Goal: Obtain resource: Obtain resource

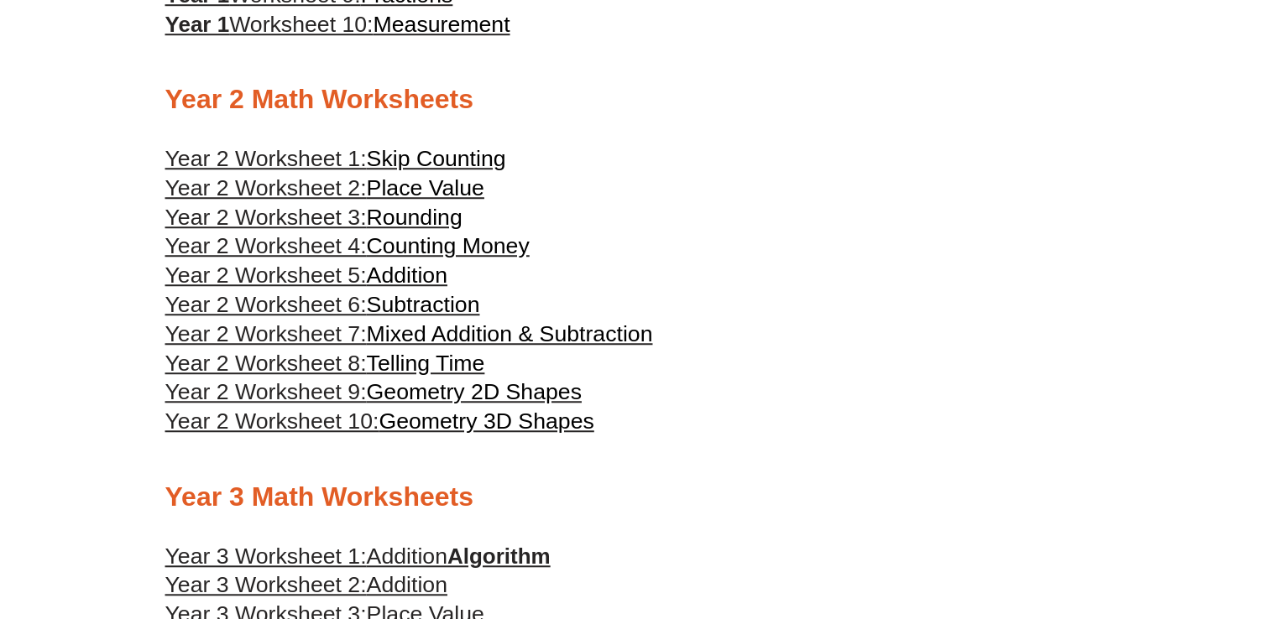
scroll to position [1282, 0]
click at [372, 216] on span "Rounding" at bounding box center [415, 217] width 96 height 25
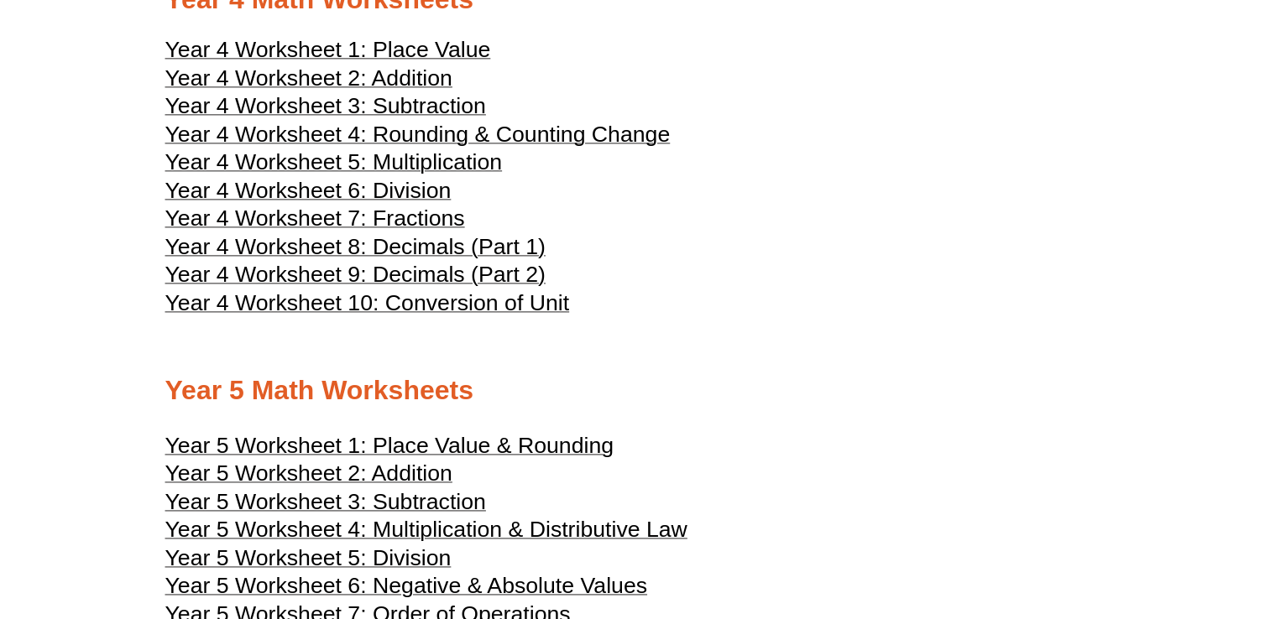
scroll to position [2199, 0]
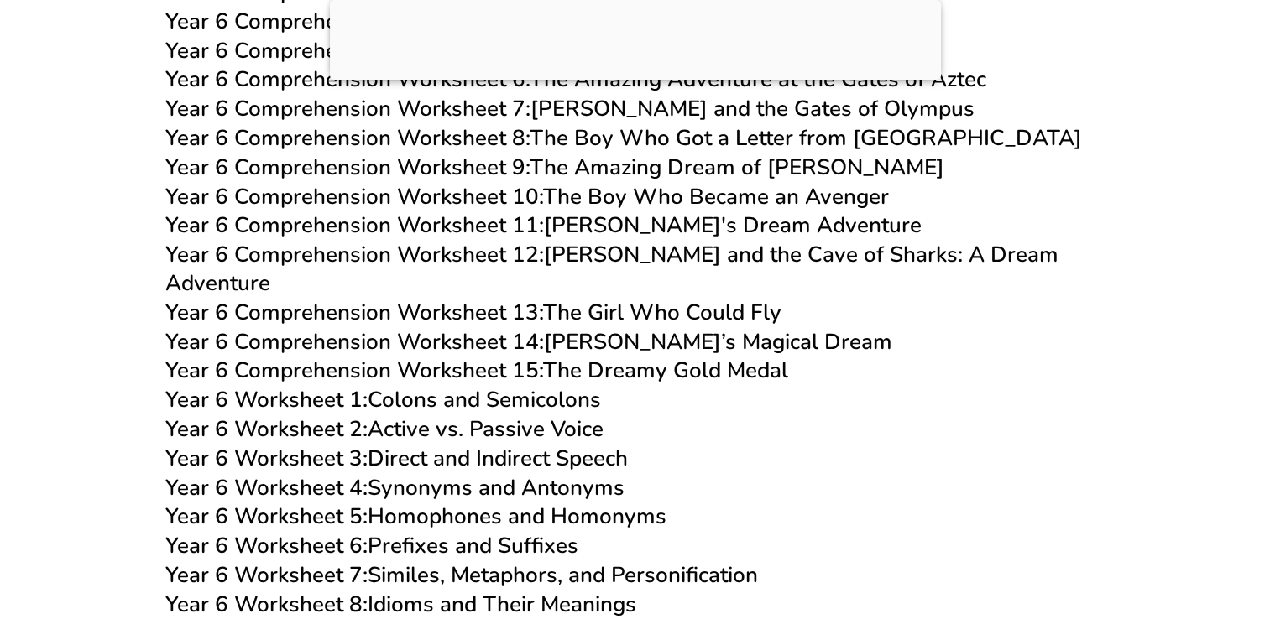
scroll to position [9623, 0]
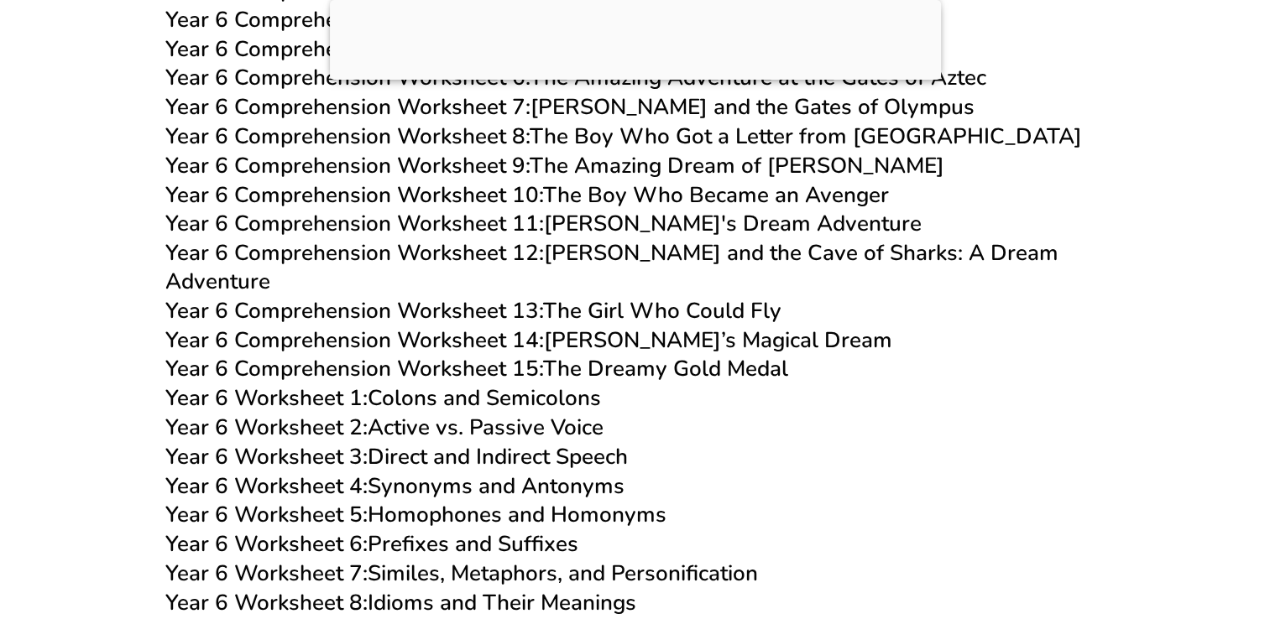
click at [473, 354] on span "Year 6 Comprehension Worksheet 15:" at bounding box center [354, 368] width 378 height 29
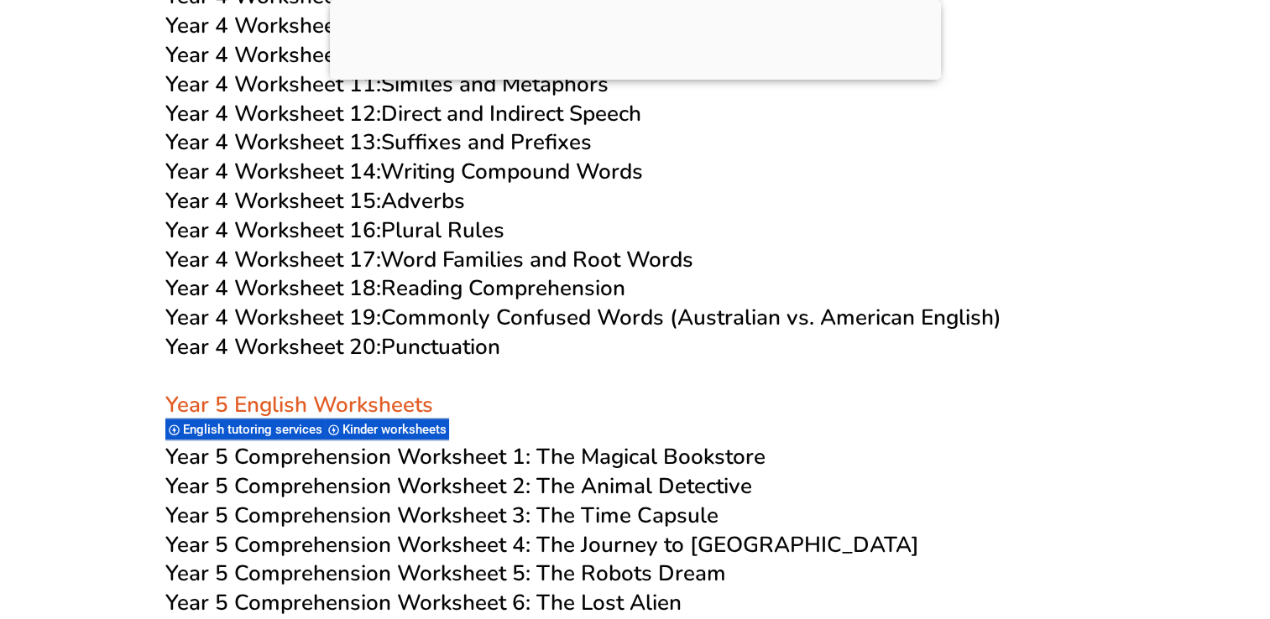
scroll to position [7850, 0]
click at [459, 341] on link "Year 4 Worksheet 20: Punctuation" at bounding box center [332, 345] width 335 height 29
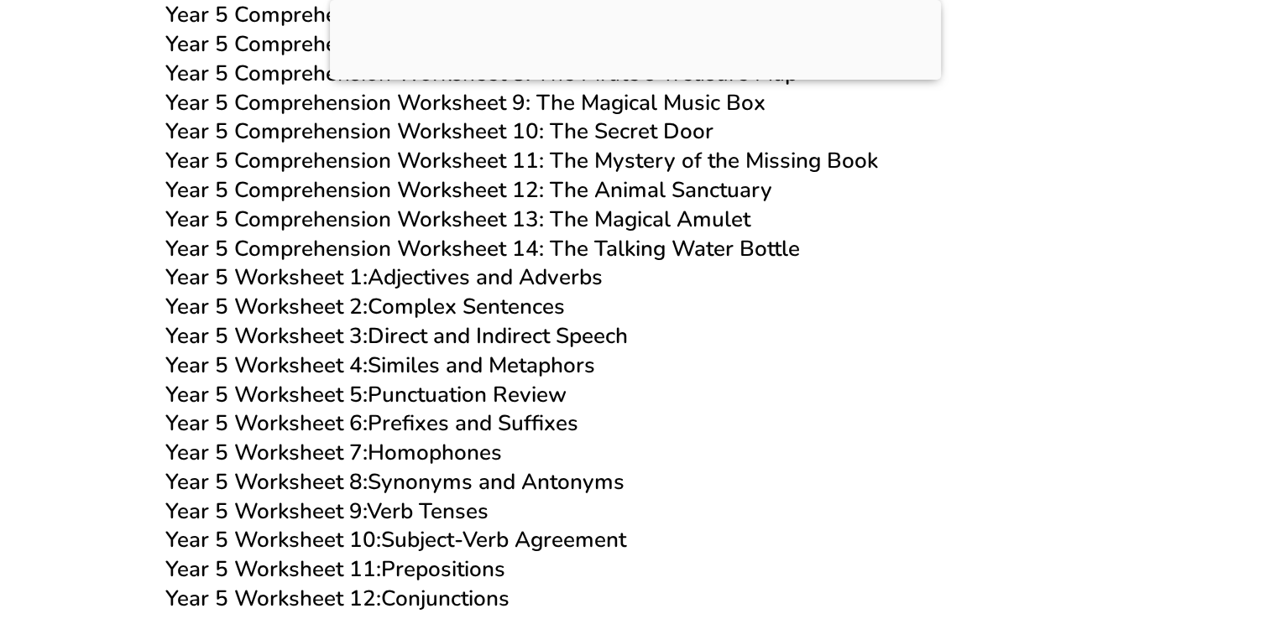
scroll to position [8434, 0]
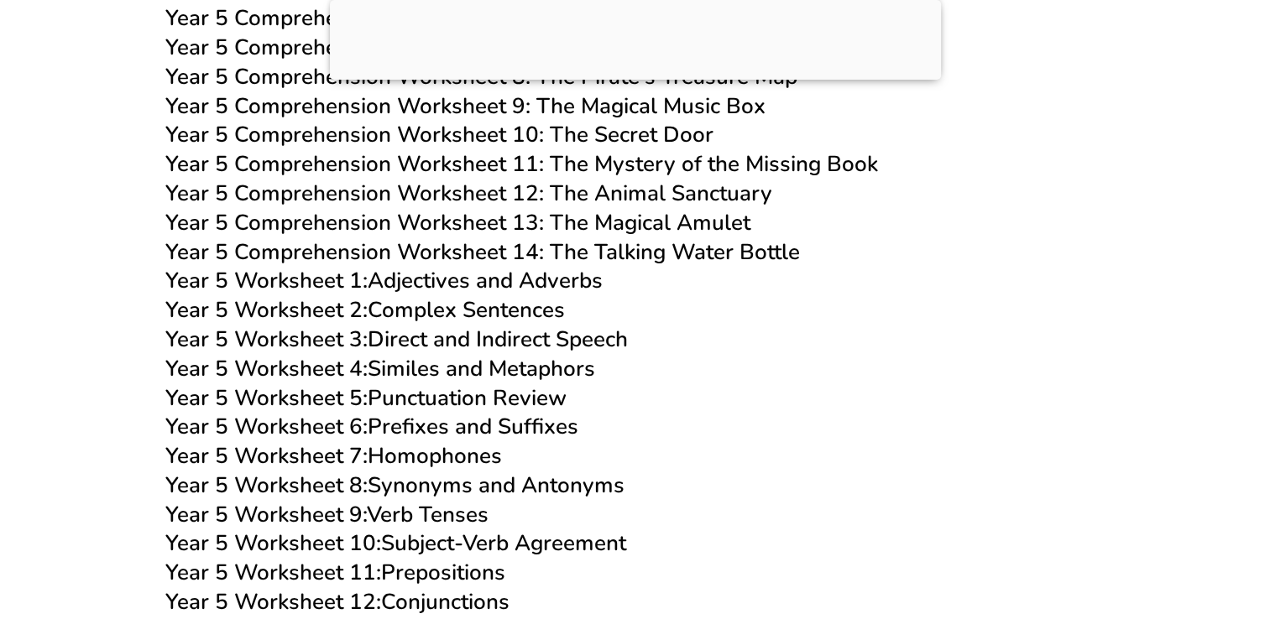
click at [446, 396] on link "Year 5 Worksheet 5: Punctuation Review" at bounding box center [365, 397] width 401 height 29
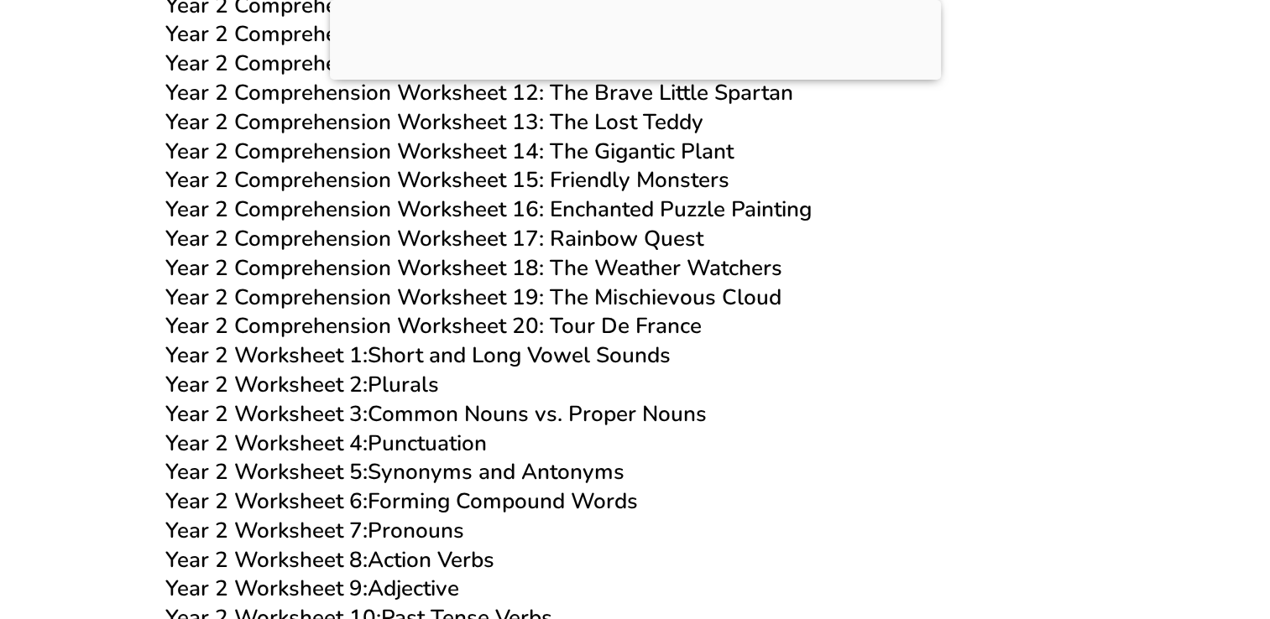
scroll to position [4416, 0]
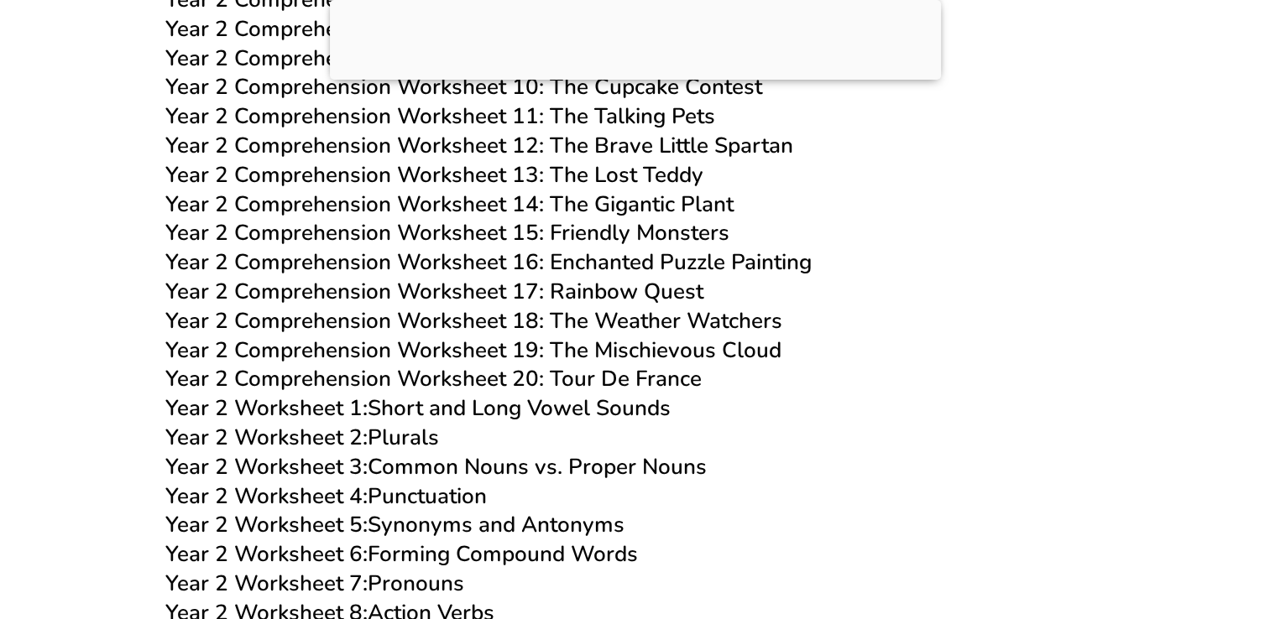
click at [572, 341] on span "Year 2 Comprehension Worksheet 19: The Mischievous Cloud" at bounding box center [473, 350] width 616 height 29
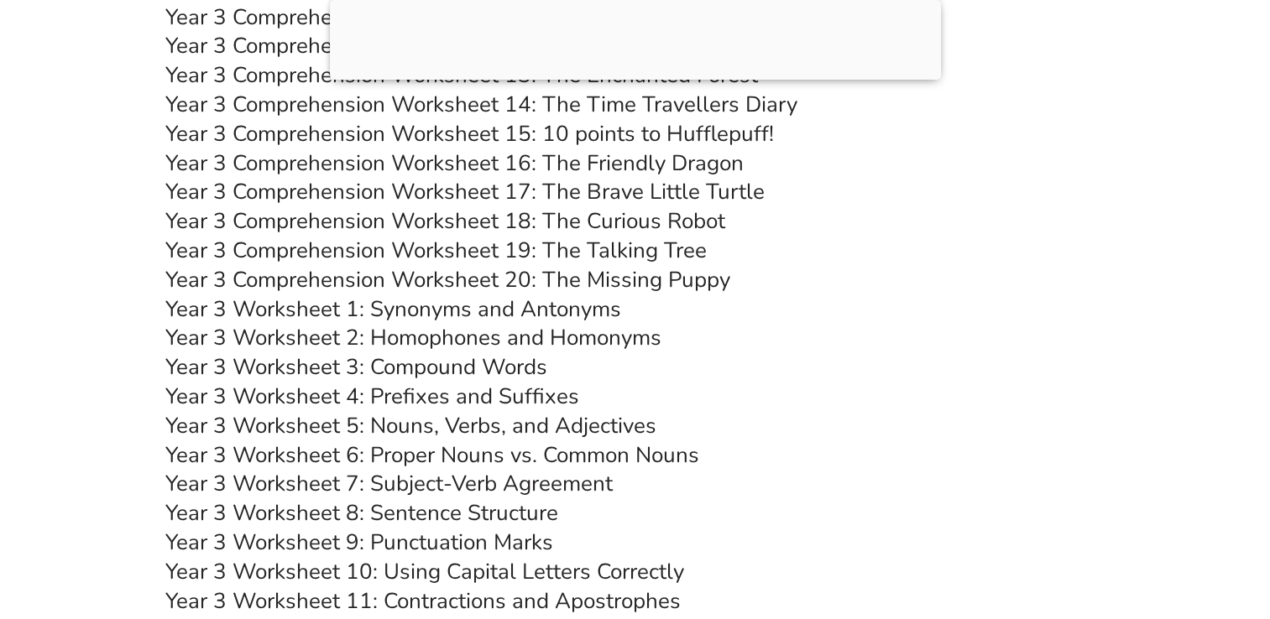
scroll to position [6059, 0]
click at [555, 253] on link "Year 3 Comprehension Worksheet 19: The Talking Tree" at bounding box center [435, 251] width 541 height 29
